Goal: Task Accomplishment & Management: Complete application form

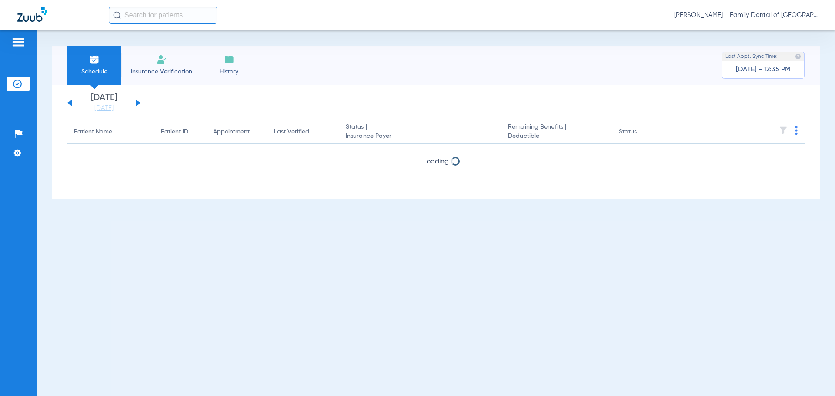
click at [147, 70] on span "Insurance Verification" at bounding box center [161, 71] width 67 height 9
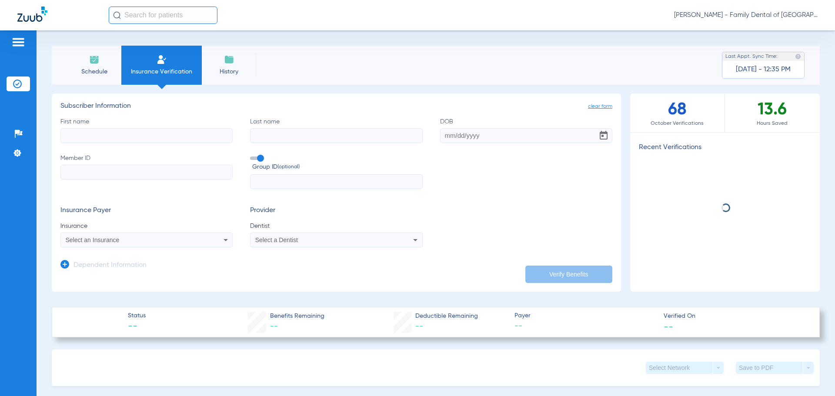
click at [130, 135] on input "First name" at bounding box center [146, 135] width 172 height 15
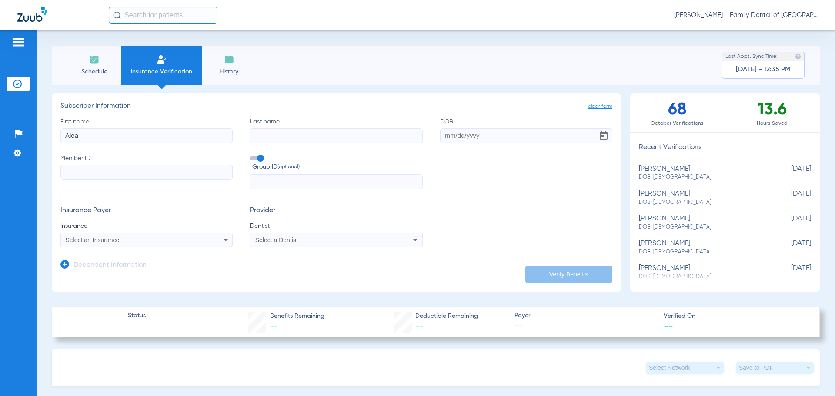
type input "Alea"
click at [263, 140] on input "Last name" at bounding box center [336, 135] width 172 height 15
type input "[PERSON_NAME]"
click at [455, 138] on input "DOB" at bounding box center [526, 135] width 172 height 15
type input "[DATE]"
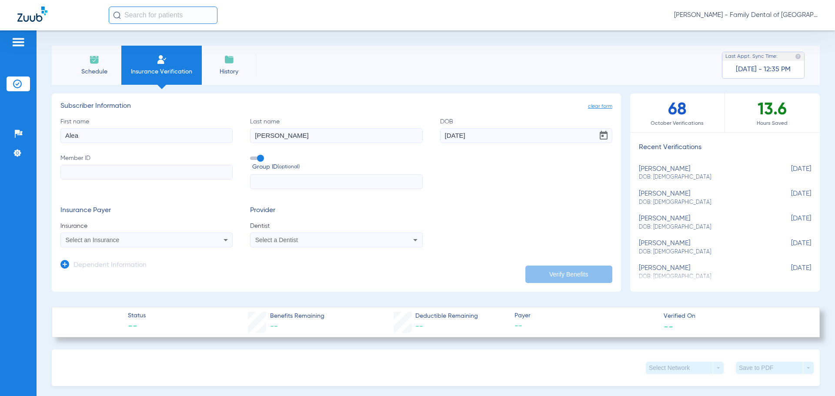
click at [197, 168] on input "Member ID" at bounding box center [146, 172] width 172 height 15
type input "08072216989"
click at [291, 181] on input "text" at bounding box center [336, 181] width 172 height 15
type input "11716"
click at [224, 239] on icon at bounding box center [226, 240] width 10 height 10
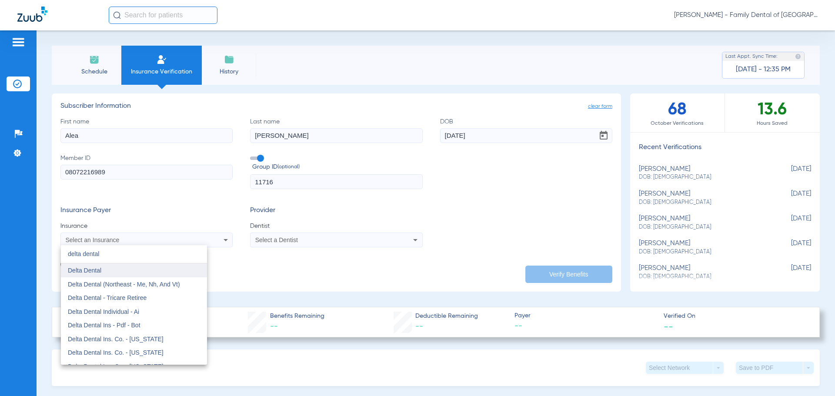
type input "delta dental"
click at [96, 272] on span "Delta Dental" at bounding box center [84, 270] width 33 height 7
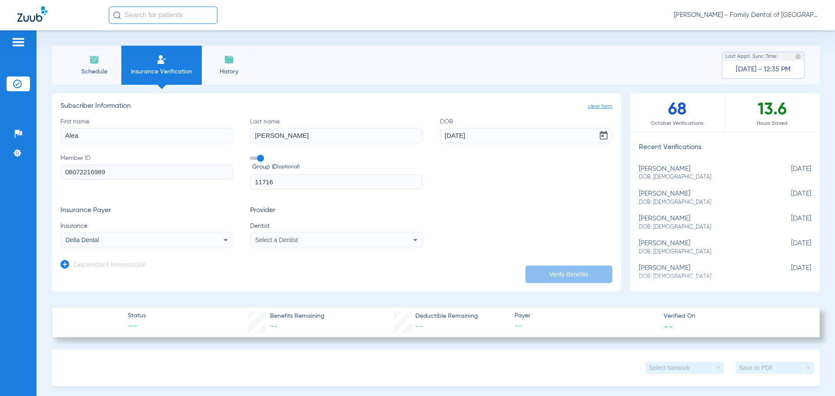
click at [342, 244] on div "Select a Dentist" at bounding box center [336, 240] width 171 height 10
type input "uy"
click at [337, 281] on mat-option "[PERSON_NAME] 1760059588" at bounding box center [322, 285] width 146 height 14
click at [580, 272] on button "Verify Benefits" at bounding box center [568, 274] width 87 height 17
